Goal: Task Accomplishment & Management: Use online tool/utility

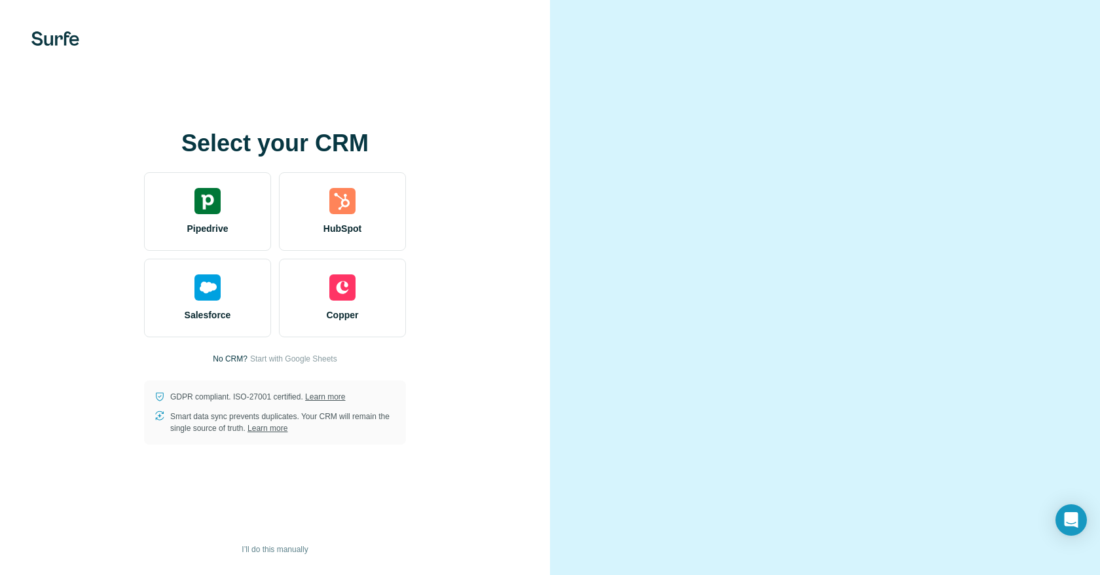
click at [1057, 170] on video at bounding box center [824, 288] width 471 height 236
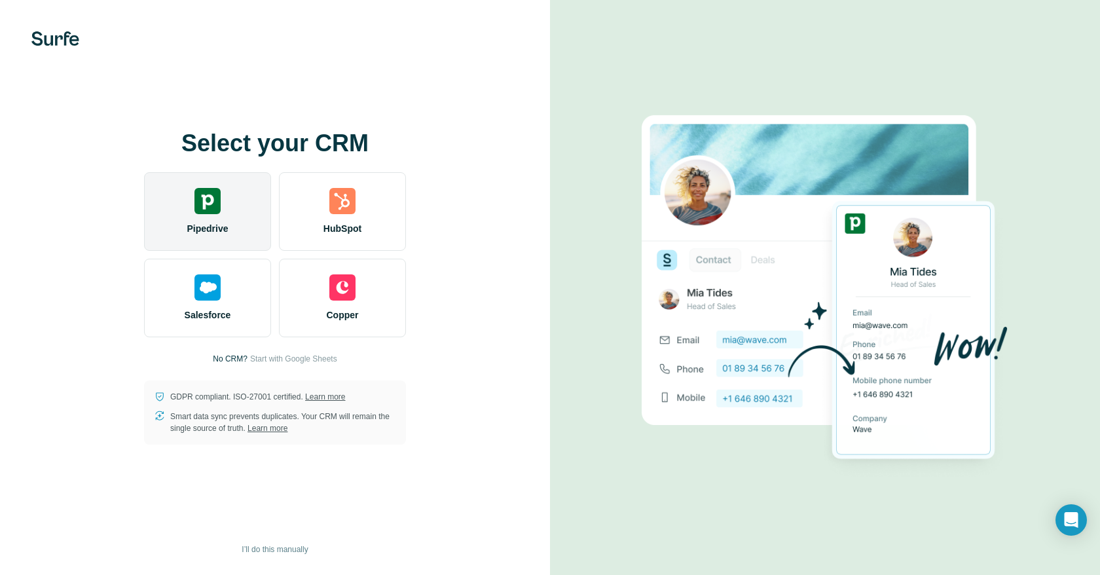
click at [207, 223] on span "Pipedrive" at bounding box center [207, 228] width 41 height 13
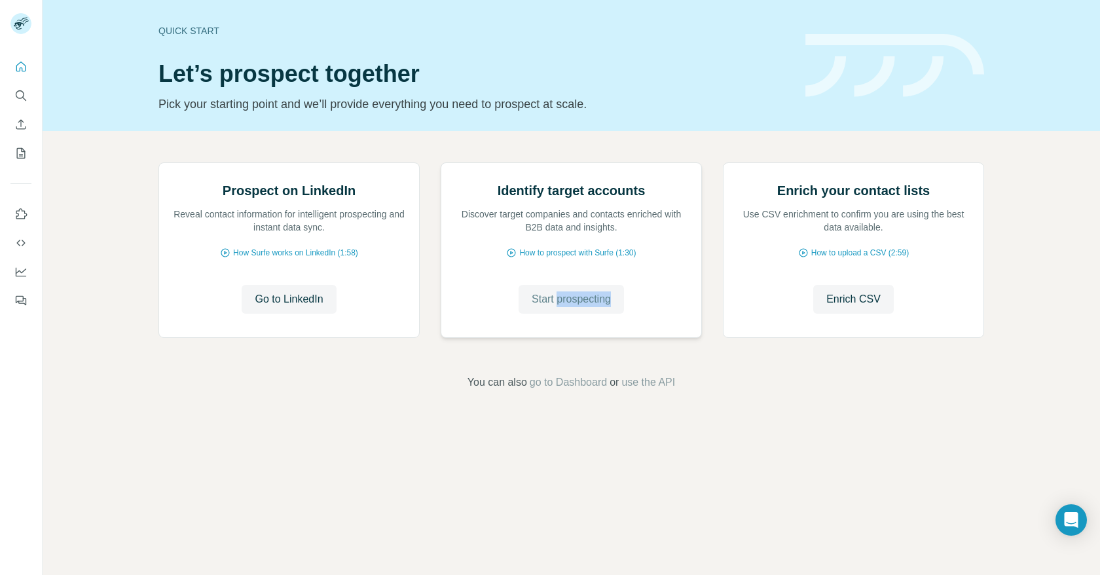
click at [551, 307] on span "Start prospecting" at bounding box center [571, 299] width 79 height 16
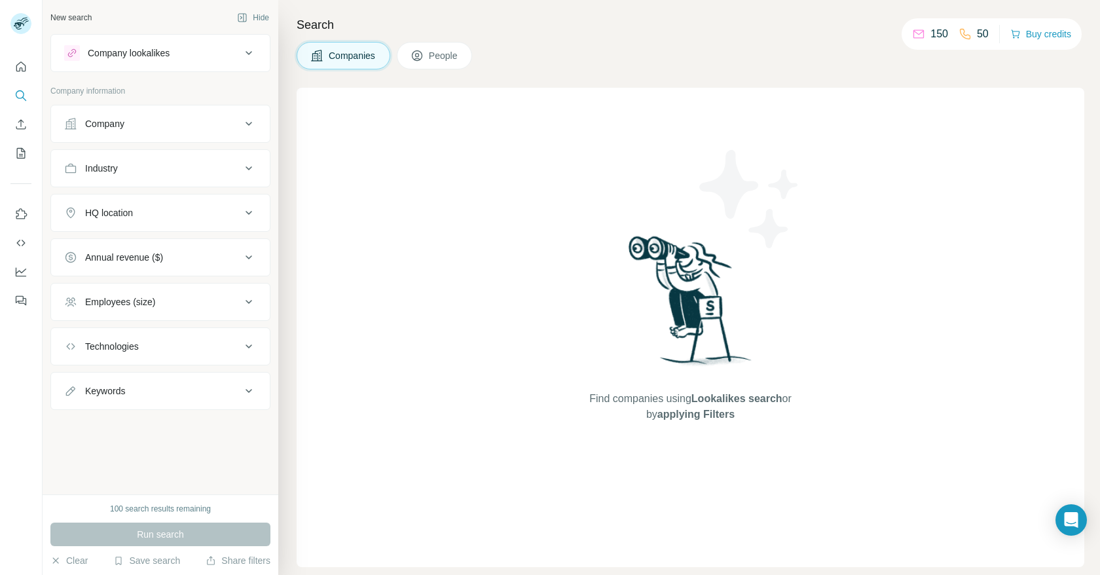
click at [442, 58] on span "People" at bounding box center [444, 55] width 30 height 13
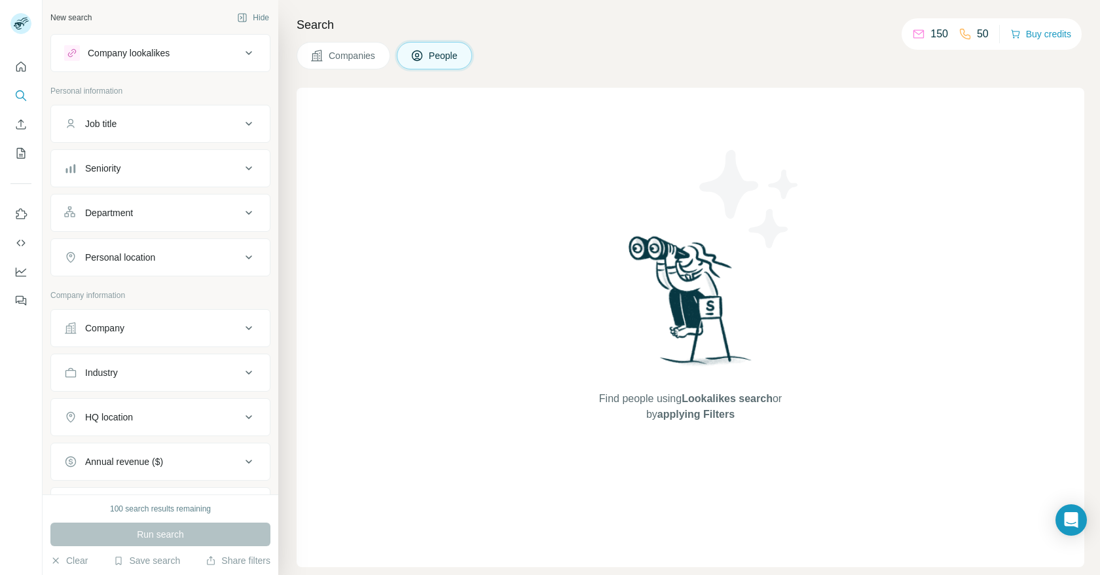
click at [380, 56] on button "Companies" at bounding box center [344, 55] width 94 height 27
